Goal: Task Accomplishment & Management: Use online tool/utility

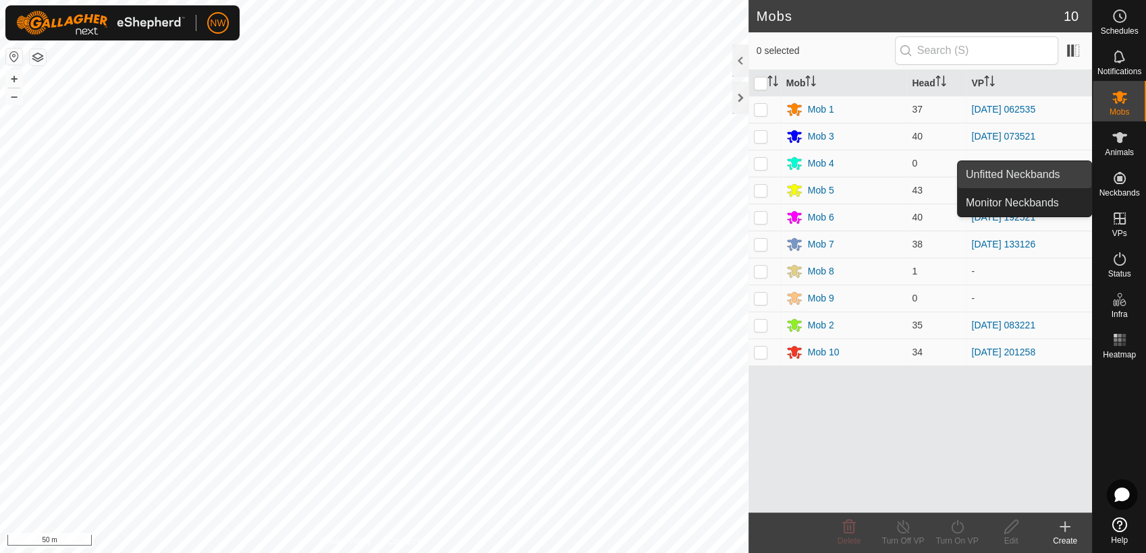
click at [1056, 169] on link "Unfitted Neckbands" at bounding box center [1024, 174] width 134 height 27
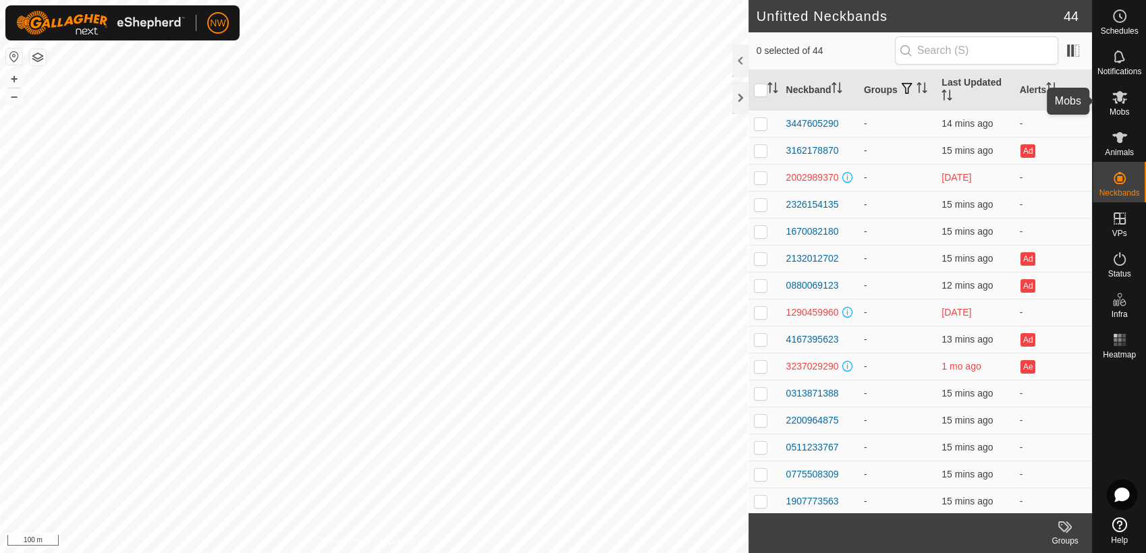
click at [1122, 102] on icon at bounding box center [1119, 97] width 15 height 13
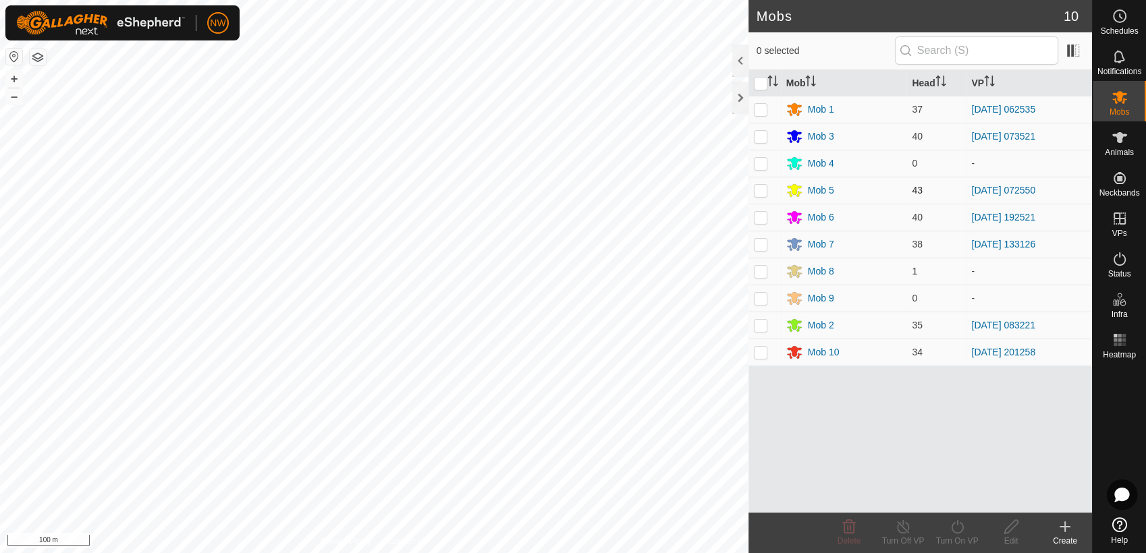
click at [761, 188] on p-checkbox at bounding box center [760, 190] width 13 height 11
checkbox input "true"
click at [955, 526] on icon at bounding box center [957, 527] width 17 height 16
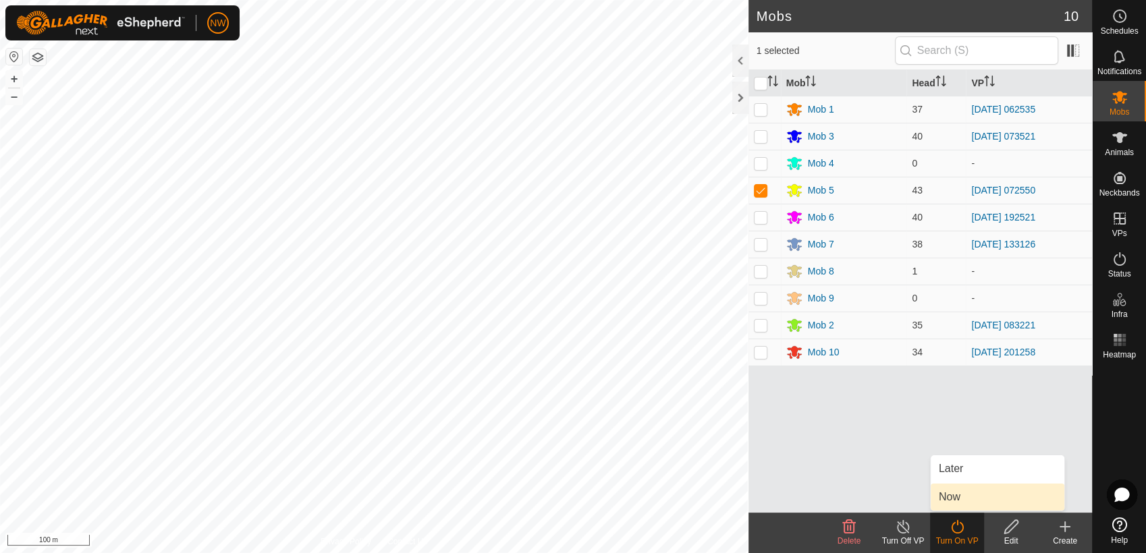
click at [957, 494] on link "Now" at bounding box center [997, 497] width 134 height 27
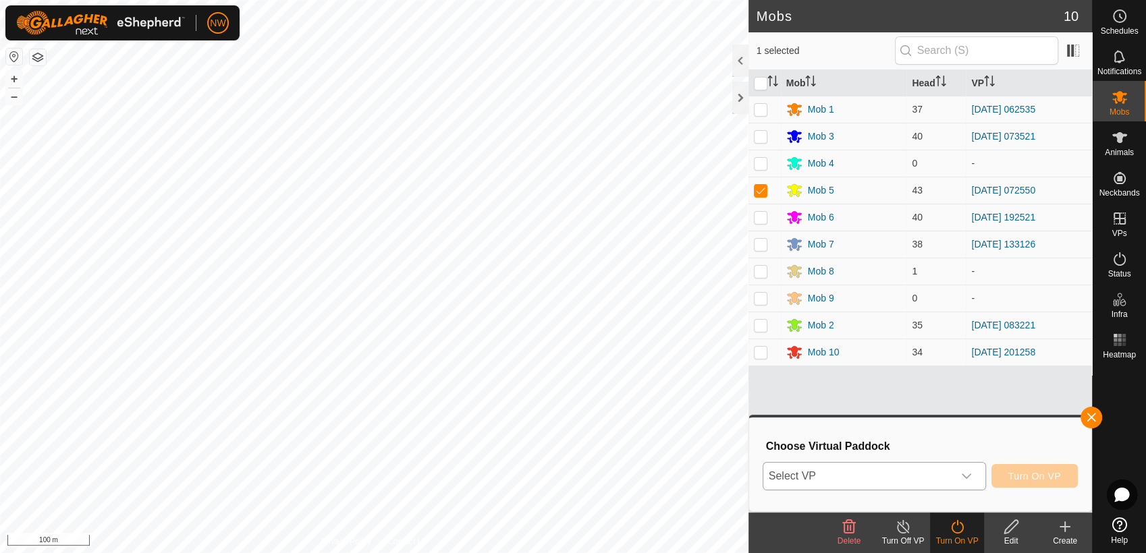
click at [971, 472] on icon "dropdown trigger" at bounding box center [966, 476] width 11 height 11
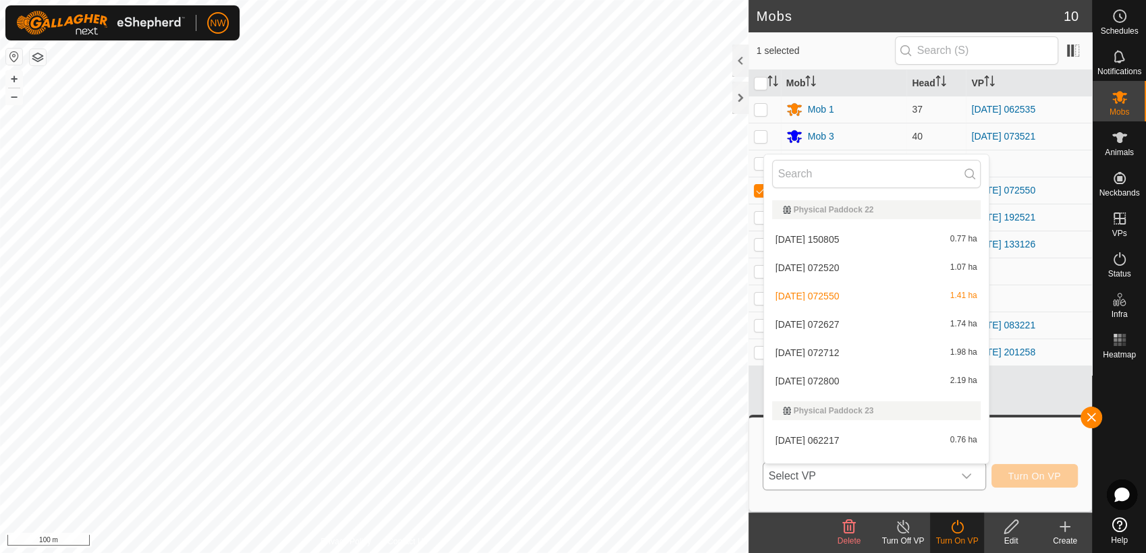
scroll to position [6612, 0]
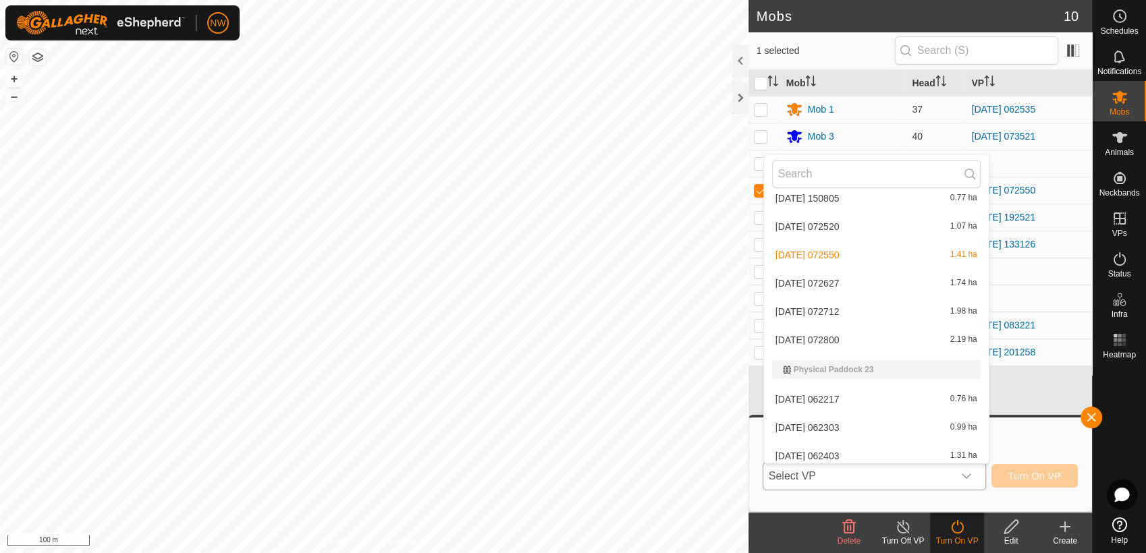
click at [826, 279] on li "[DATE] 072627 1.74 ha" at bounding box center [876, 283] width 225 height 27
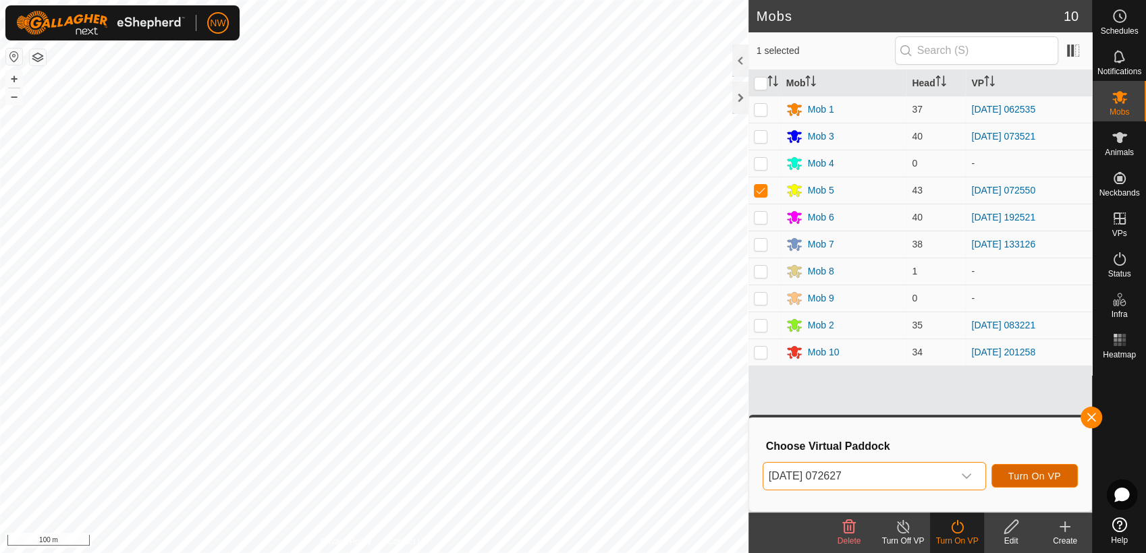
click at [1007, 475] on button "Turn On VP" at bounding box center [1034, 476] width 86 height 24
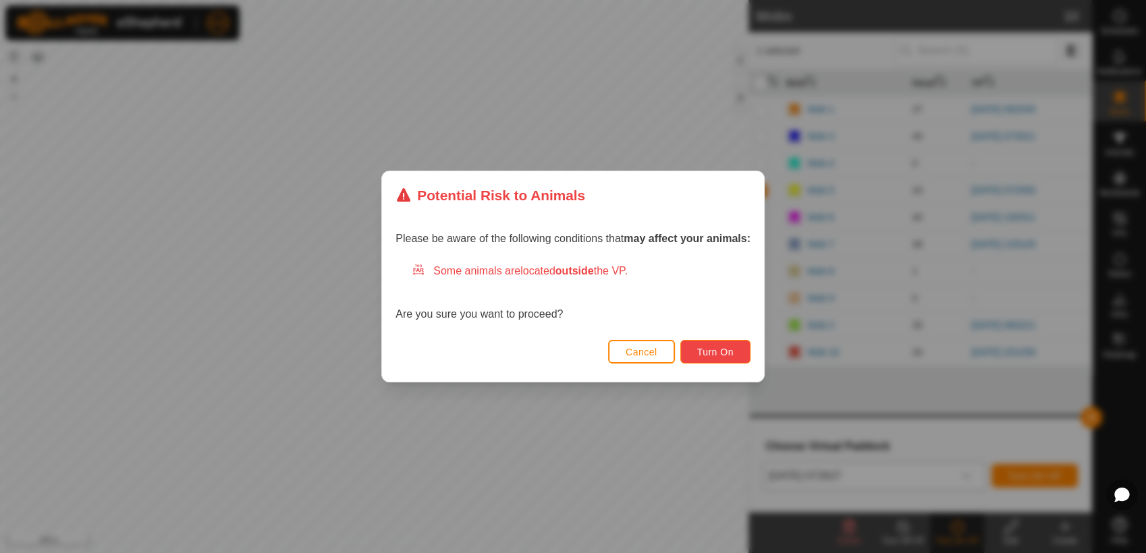
click at [727, 351] on span "Turn On" at bounding box center [715, 352] width 36 height 11
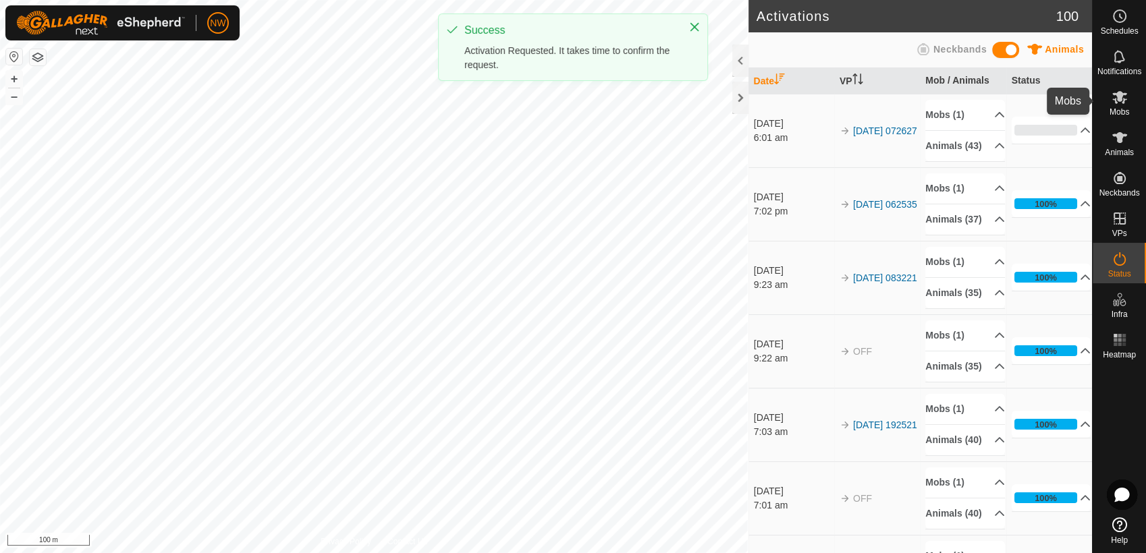
click at [1122, 100] on icon at bounding box center [1119, 97] width 16 height 16
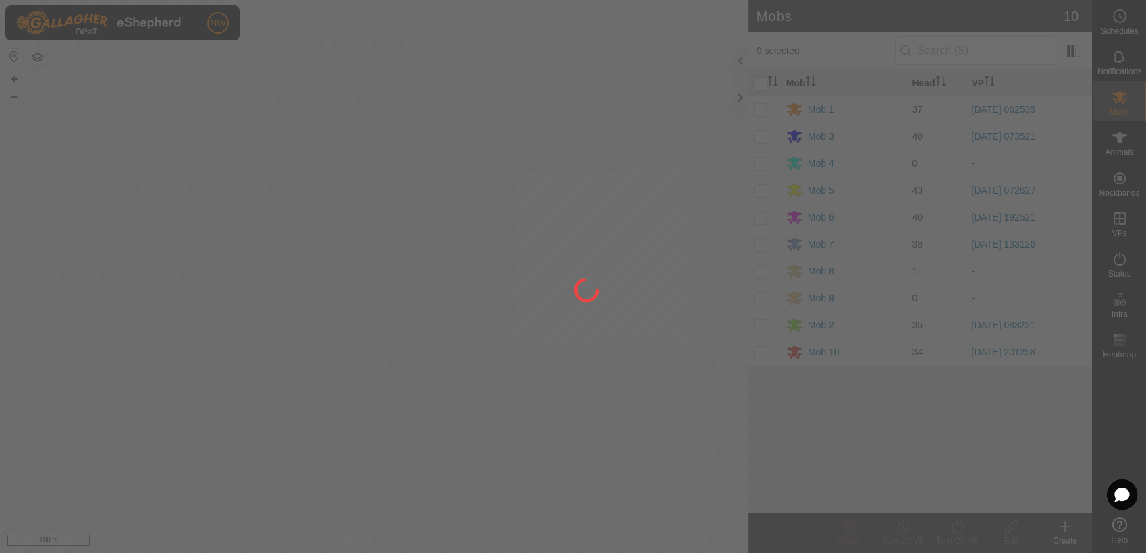
click at [767, 349] on div at bounding box center [573, 276] width 1146 height 553
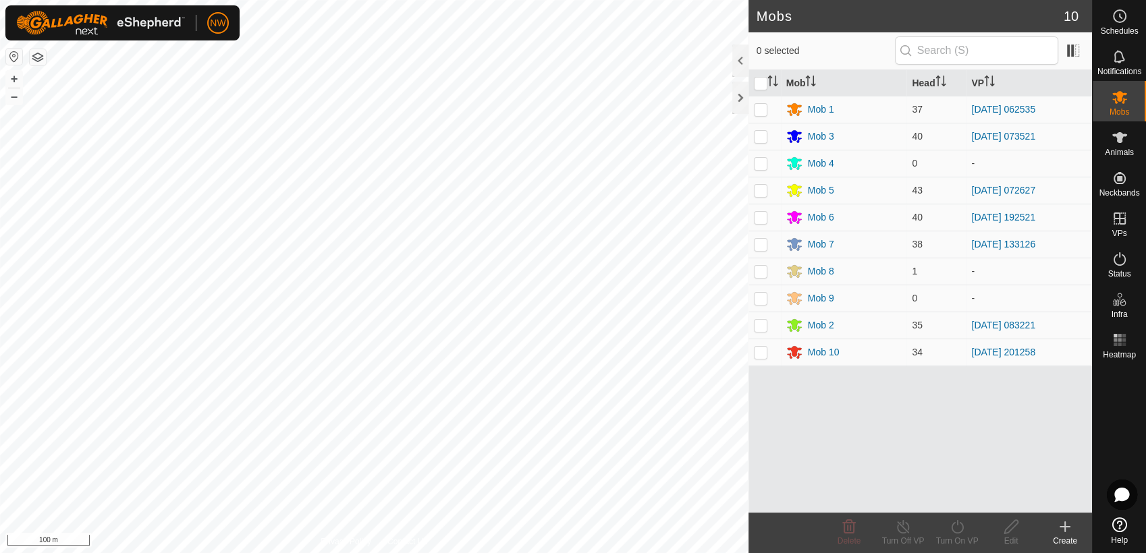
drag, startPoint x: 762, startPoint y: 354, endPoint x: 775, endPoint y: 378, distance: 28.1
click at [763, 358] on td at bounding box center [764, 352] width 32 height 27
checkbox input "true"
click at [957, 532] on icon at bounding box center [957, 526] width 12 height 13
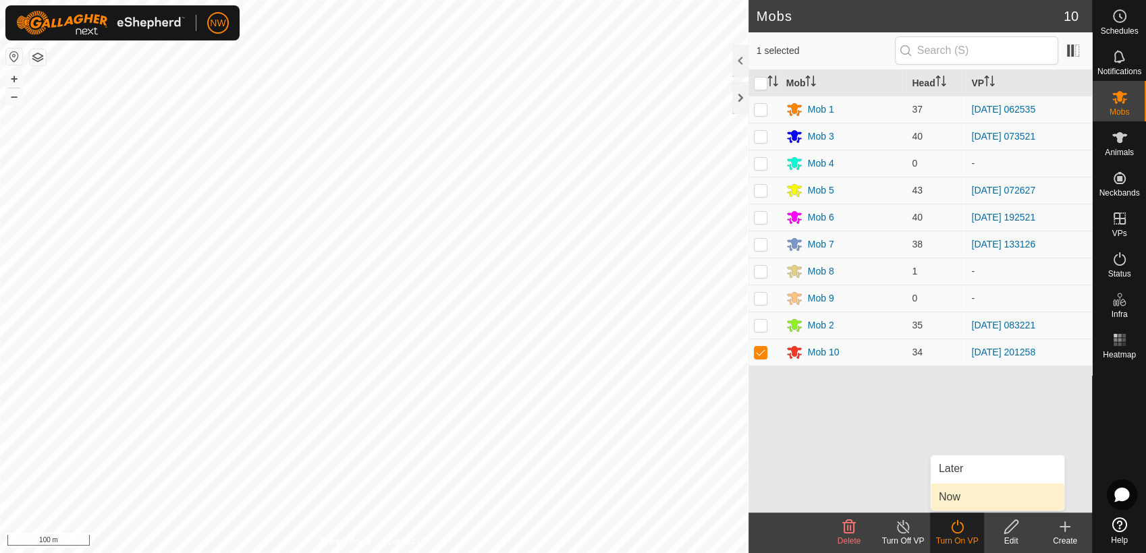
click at [950, 497] on link "Now" at bounding box center [997, 497] width 134 height 27
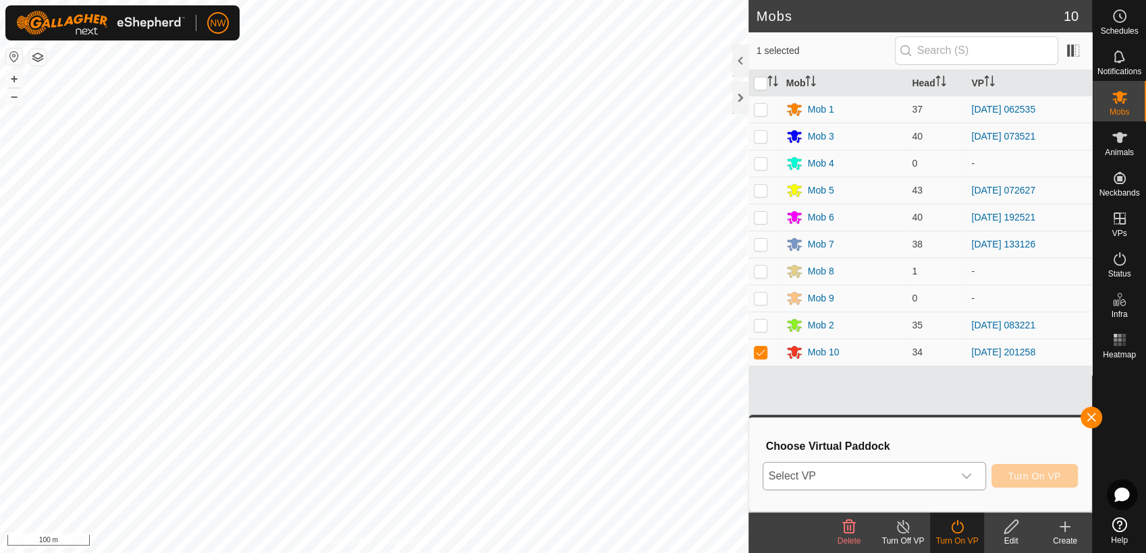
click at [970, 472] on icon "dropdown trigger" at bounding box center [966, 476] width 11 height 11
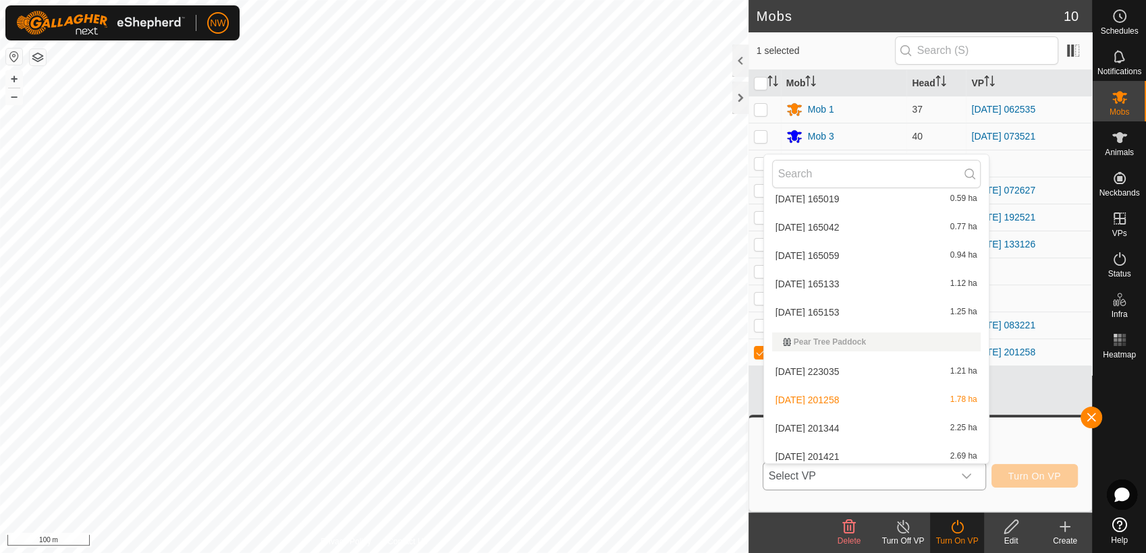
scroll to position [3407, 0]
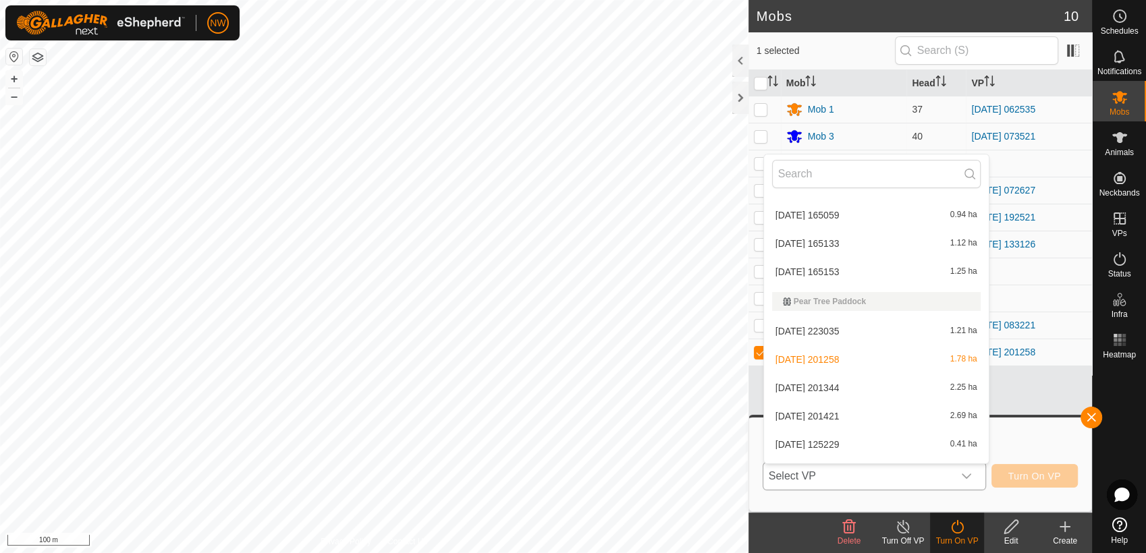
click at [847, 384] on li "[DATE] 201344 2.25 ha" at bounding box center [876, 387] width 225 height 27
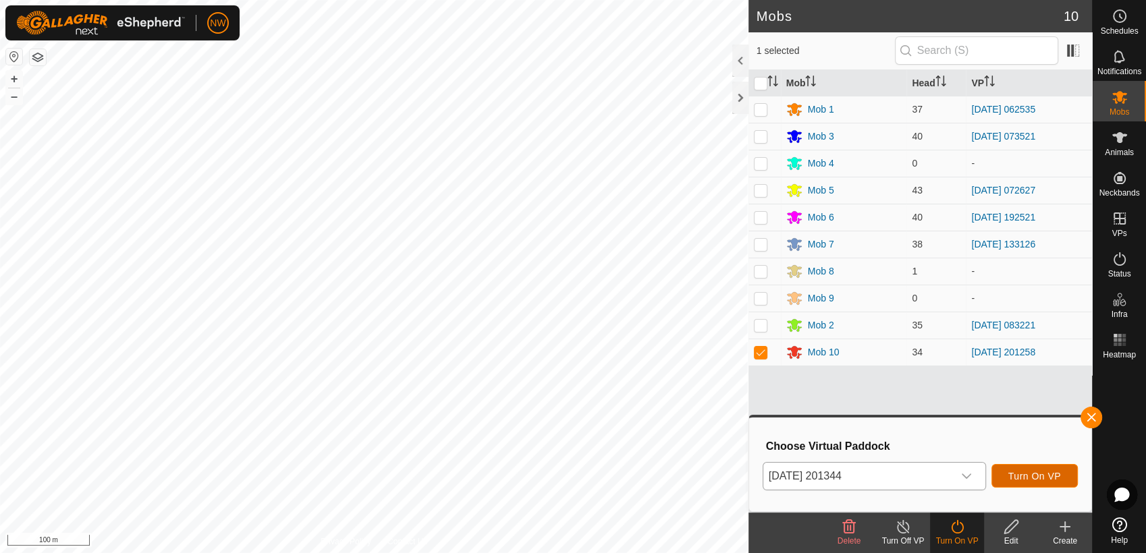
click at [1016, 472] on span "Turn On VP" at bounding box center [1034, 476] width 53 height 11
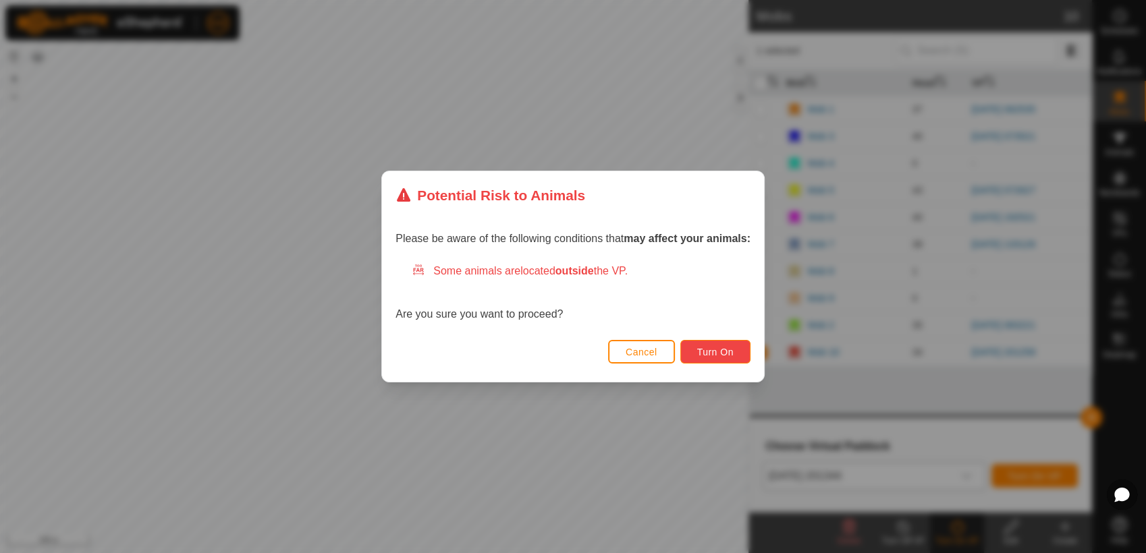
click at [716, 348] on span "Turn On" at bounding box center [715, 352] width 36 height 11
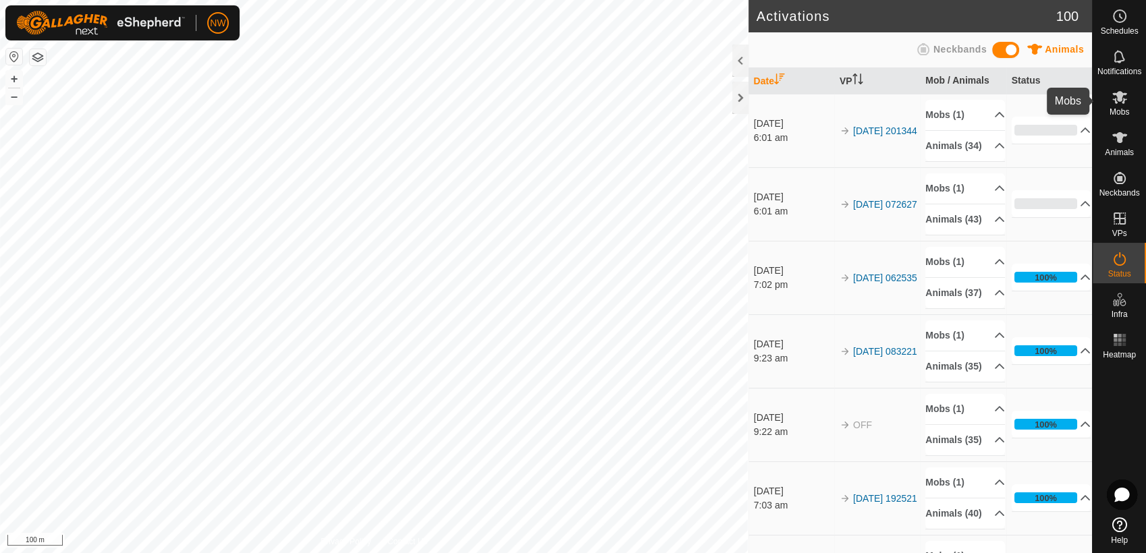
click at [1116, 105] on es-mob-svg-icon at bounding box center [1119, 97] width 24 height 22
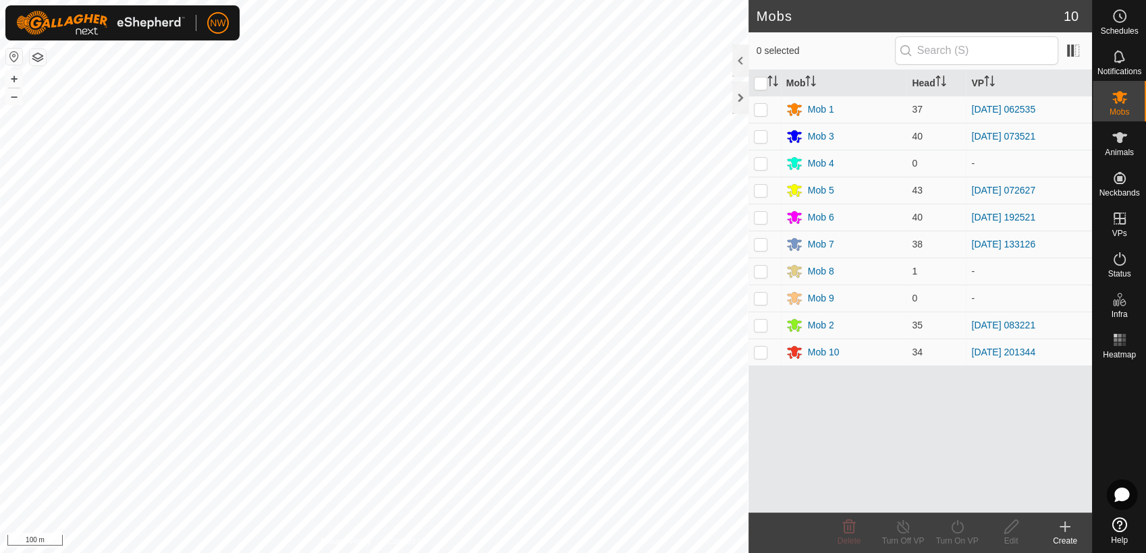
click at [762, 136] on p-checkbox at bounding box center [760, 136] width 13 height 11
checkbox input "true"
click at [898, 527] on icon at bounding box center [903, 527] width 17 height 16
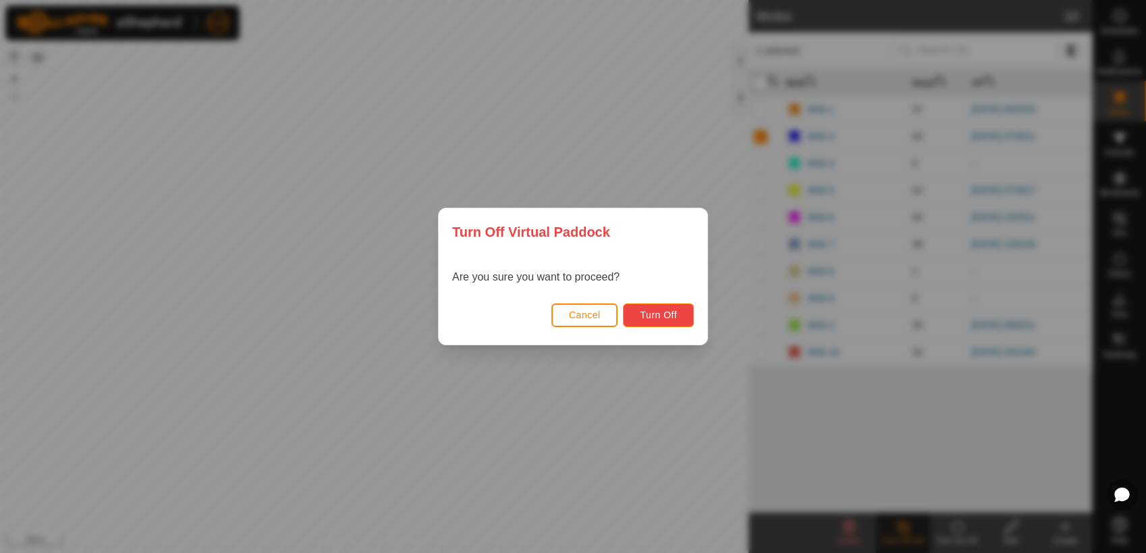
click at [662, 311] on span "Turn Off" at bounding box center [658, 315] width 37 height 11
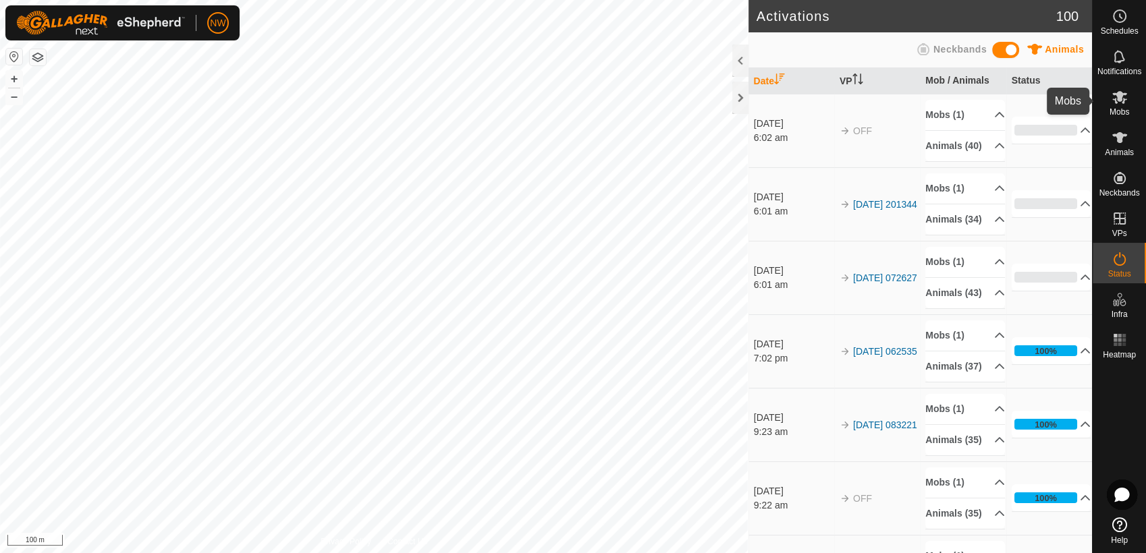
click at [1111, 96] on icon at bounding box center [1119, 97] width 16 height 16
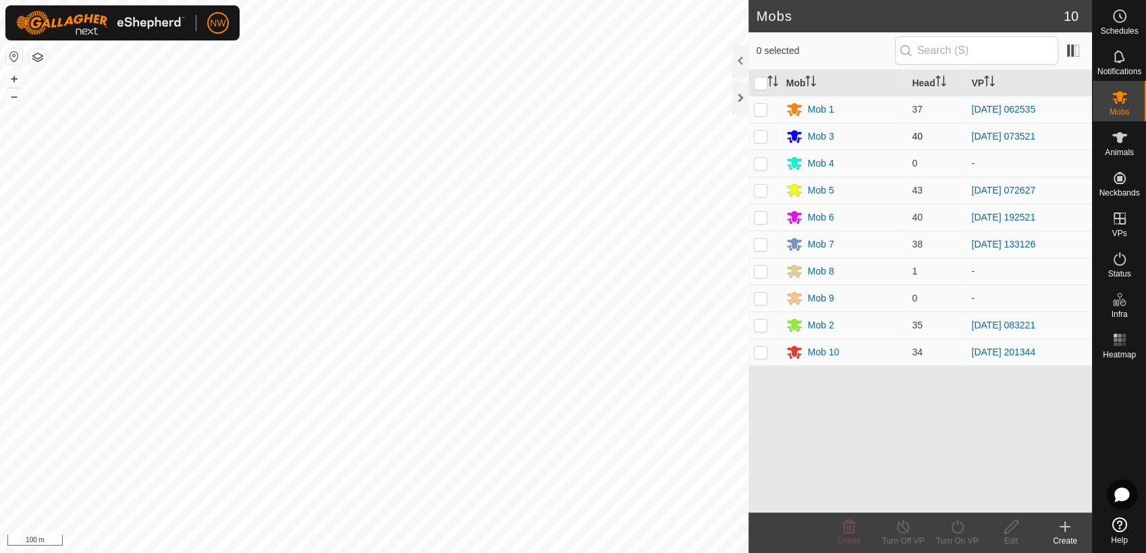
click at [764, 140] on p-checkbox at bounding box center [760, 136] width 13 height 11
checkbox input "true"
click at [957, 532] on icon at bounding box center [957, 527] width 17 height 16
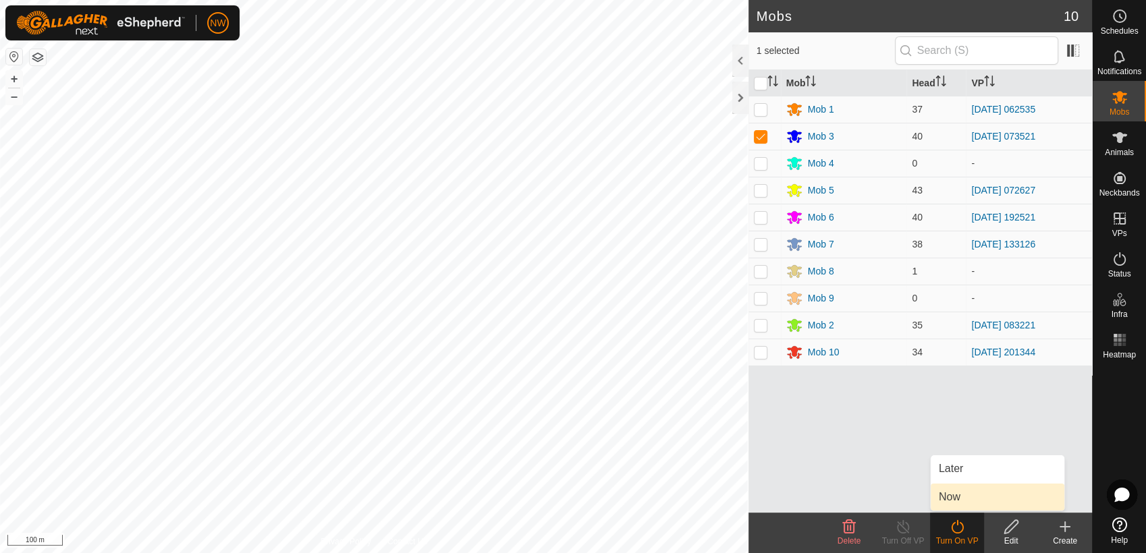
click at [951, 499] on link "Now" at bounding box center [997, 497] width 134 height 27
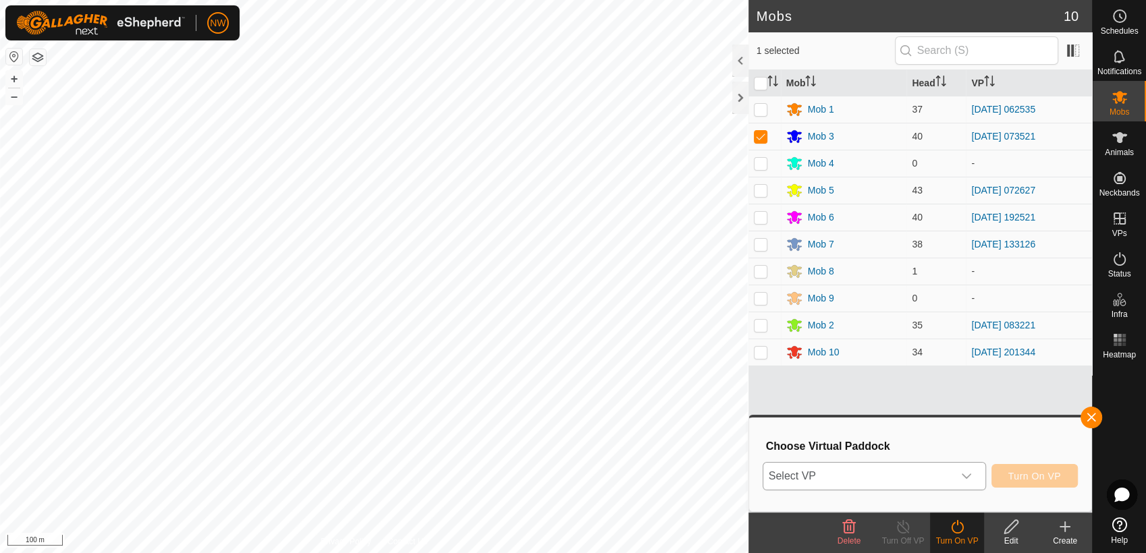
click at [966, 473] on icon "dropdown trigger" at bounding box center [966, 476] width 11 height 11
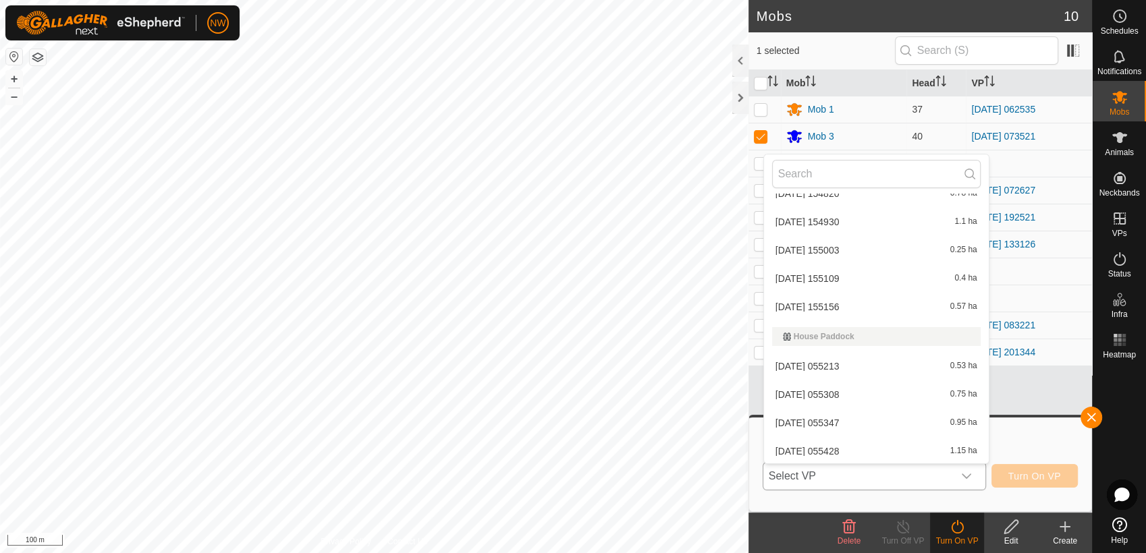
scroll to position [2216, 0]
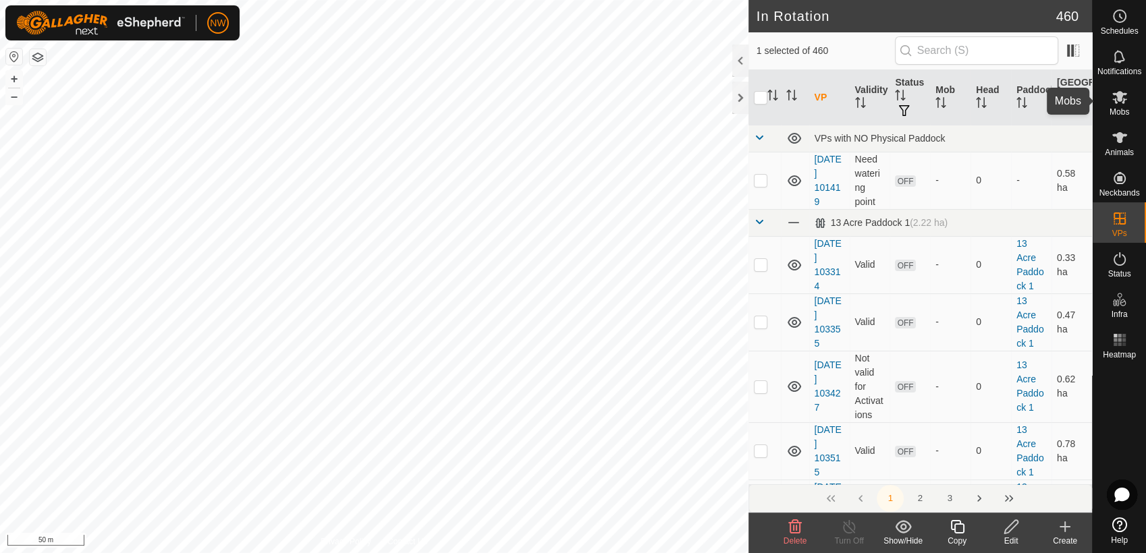
click at [1128, 94] on es-mob-svg-icon at bounding box center [1119, 97] width 24 height 22
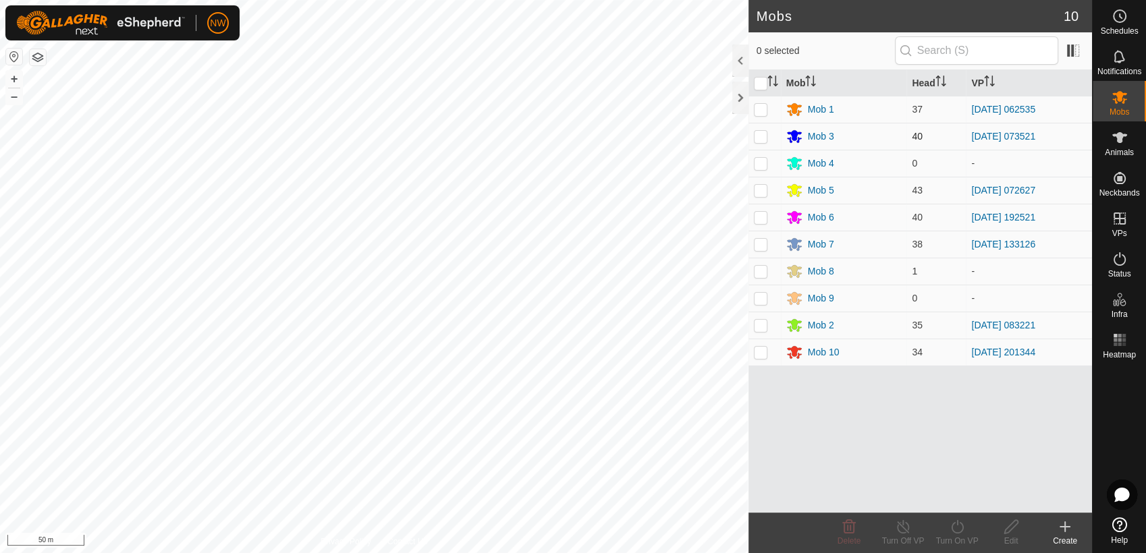
click at [764, 136] on p-checkbox at bounding box center [760, 136] width 13 height 11
checkbox input "true"
click at [959, 524] on icon at bounding box center [957, 527] width 17 height 16
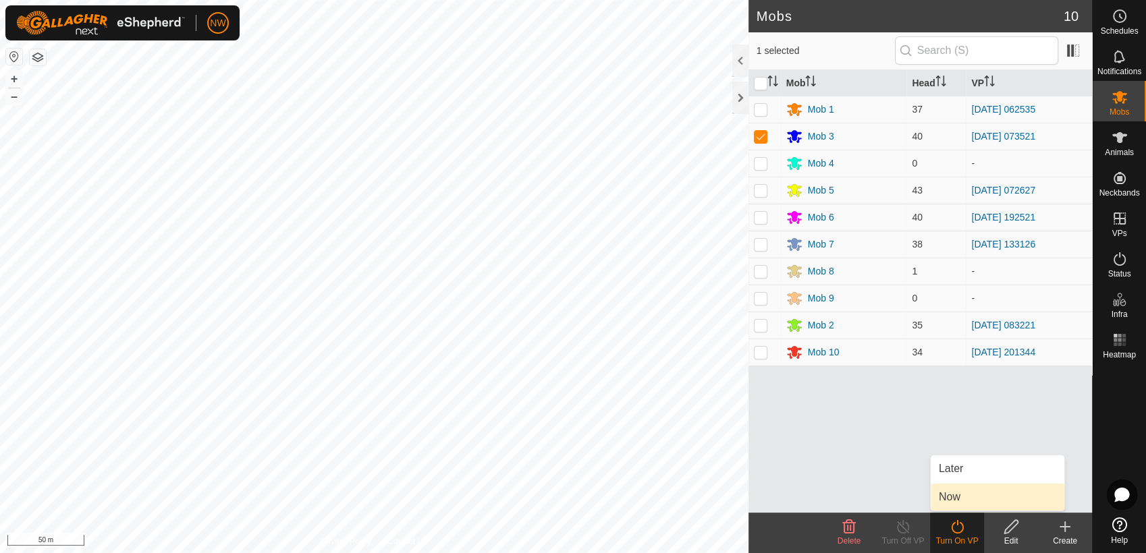
click at [965, 490] on link "Now" at bounding box center [997, 497] width 134 height 27
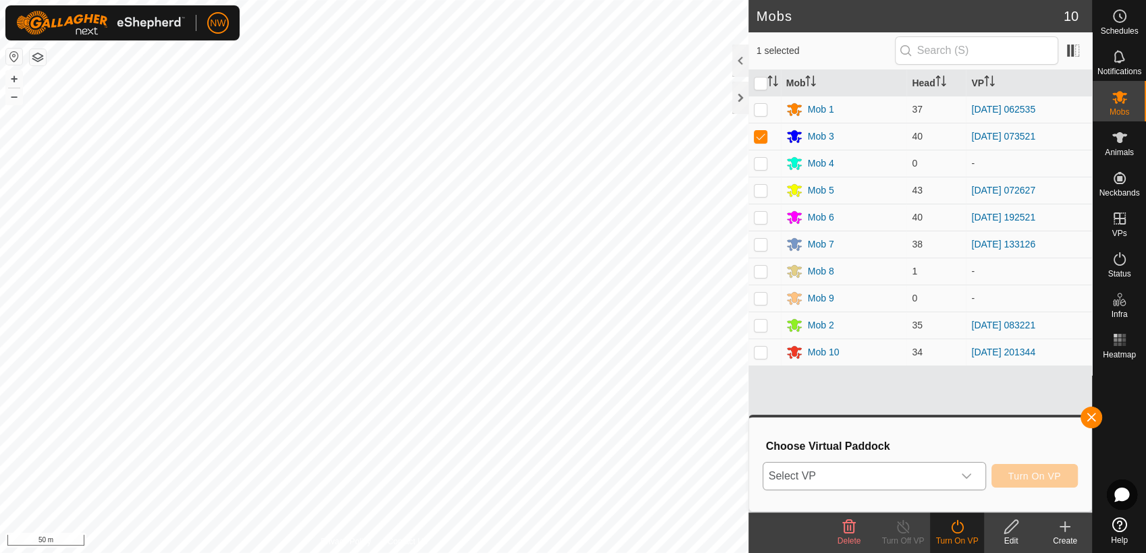
click at [971, 476] on icon "dropdown trigger" at bounding box center [966, 476] width 11 height 11
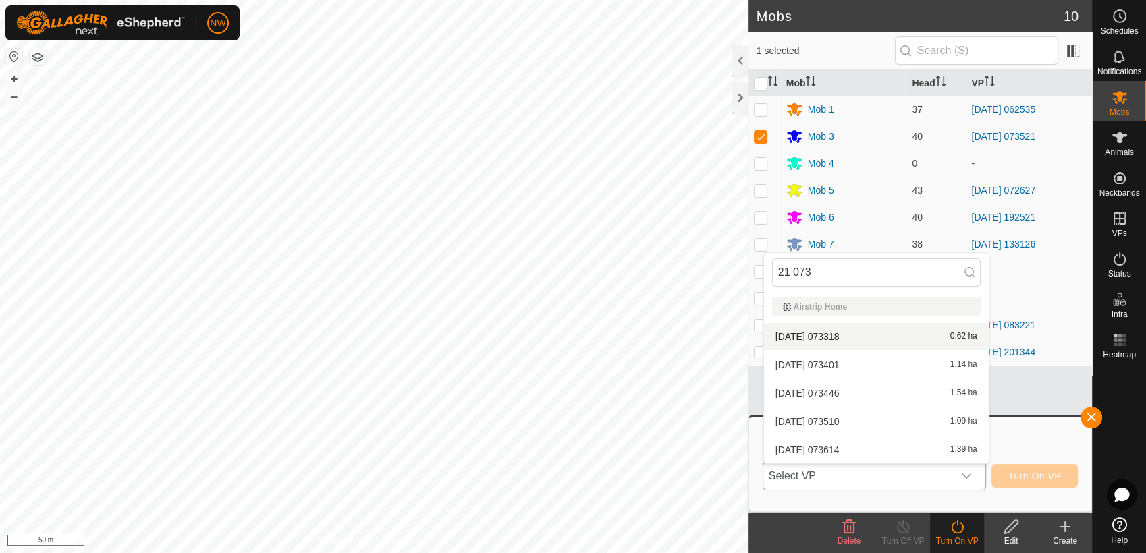
type input "21 073"
click at [839, 331] on li "[DATE] 073318 0.62 ha" at bounding box center [876, 336] width 225 height 27
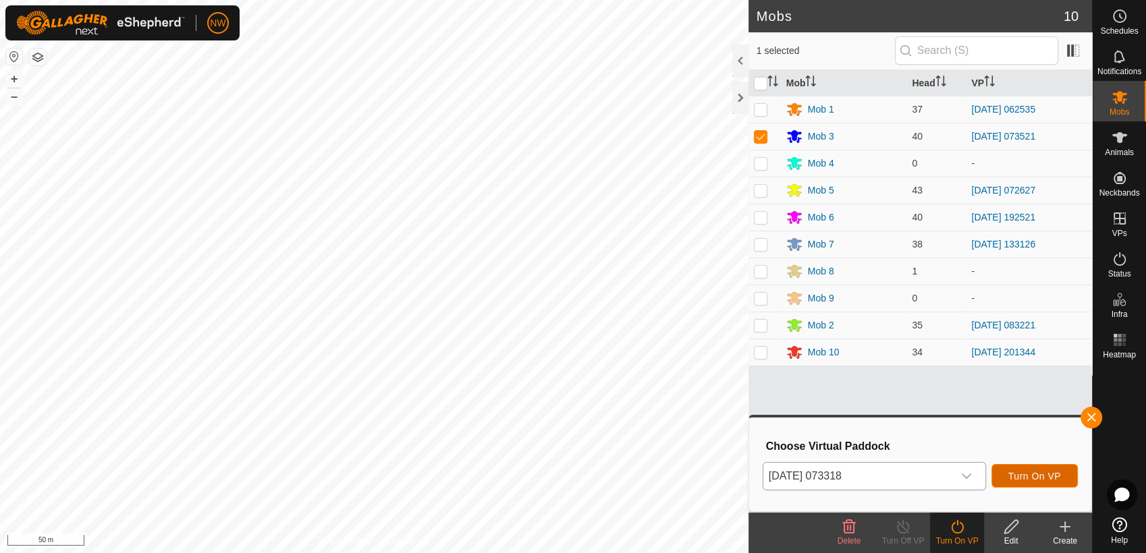
click at [1036, 475] on span "Turn On VP" at bounding box center [1034, 476] width 53 height 11
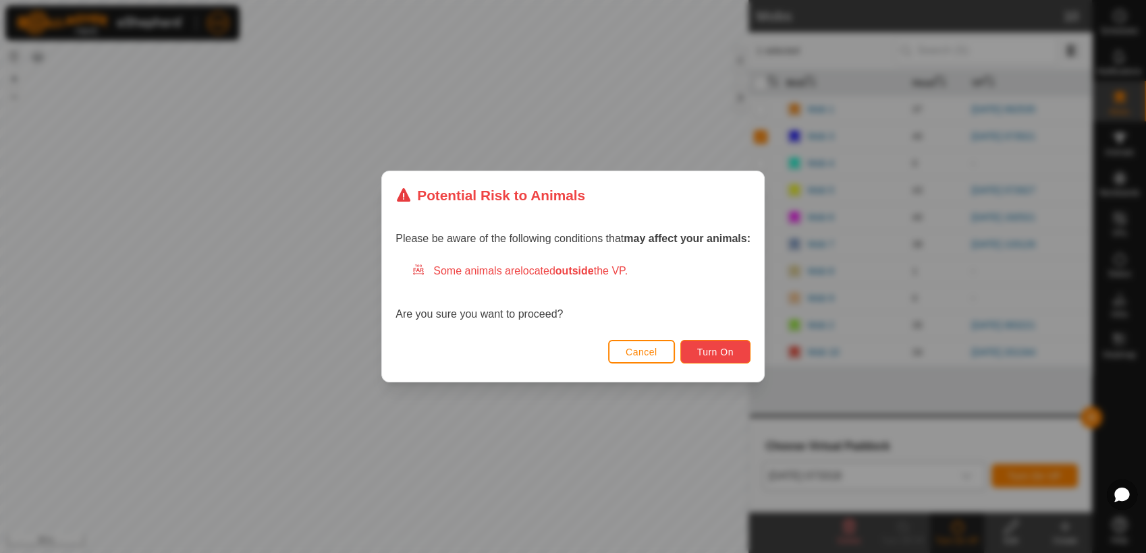
click at [723, 347] on span "Turn On" at bounding box center [715, 352] width 36 height 11
